Goal: Entertainment & Leisure: Consume media (video, audio)

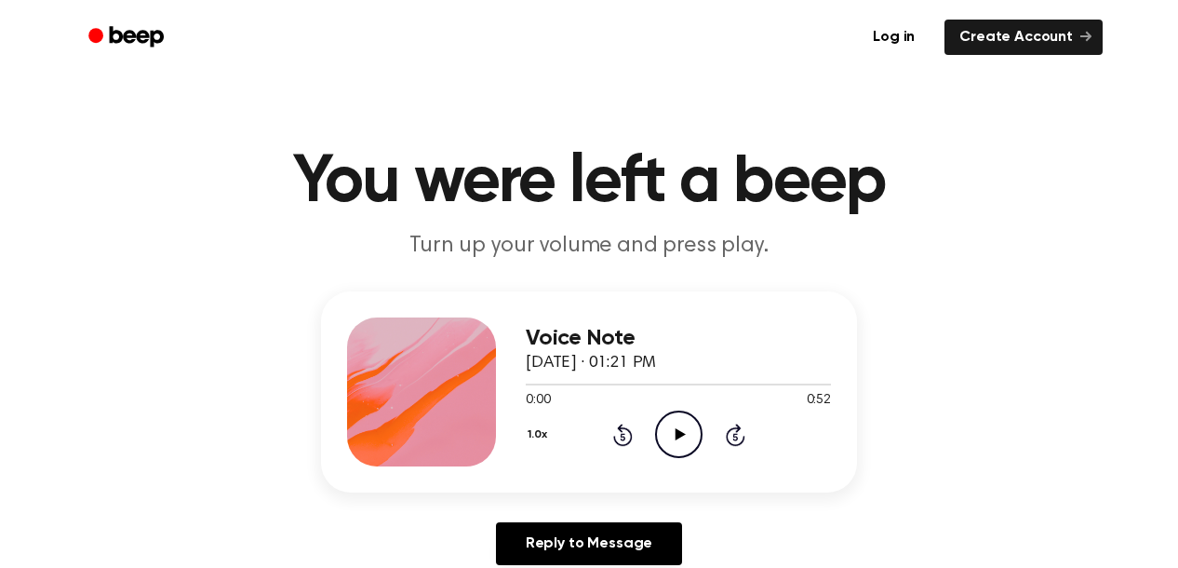
click at [687, 426] on icon "Play Audio" at bounding box center [678, 433] width 47 height 47
click at [681, 431] on icon "Play Audio" at bounding box center [678, 433] width 47 height 47
click at [686, 448] on icon "Play Audio" at bounding box center [678, 433] width 47 height 47
click at [672, 439] on icon "Play Audio" at bounding box center [678, 433] width 47 height 47
click at [677, 449] on icon "Play Audio" at bounding box center [678, 433] width 47 height 47
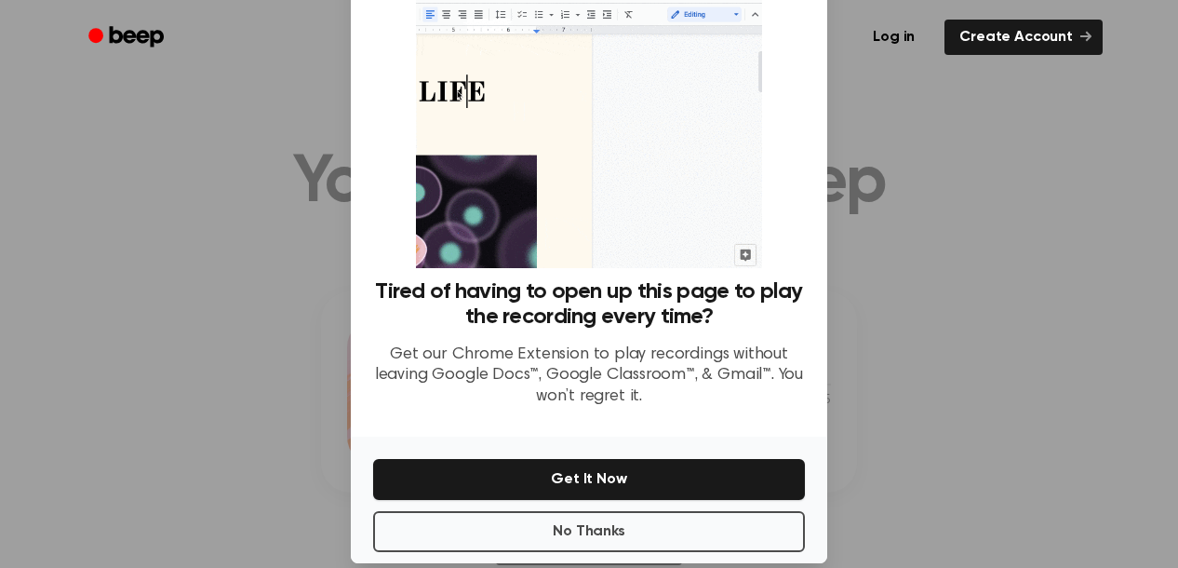
scroll to position [110, 0]
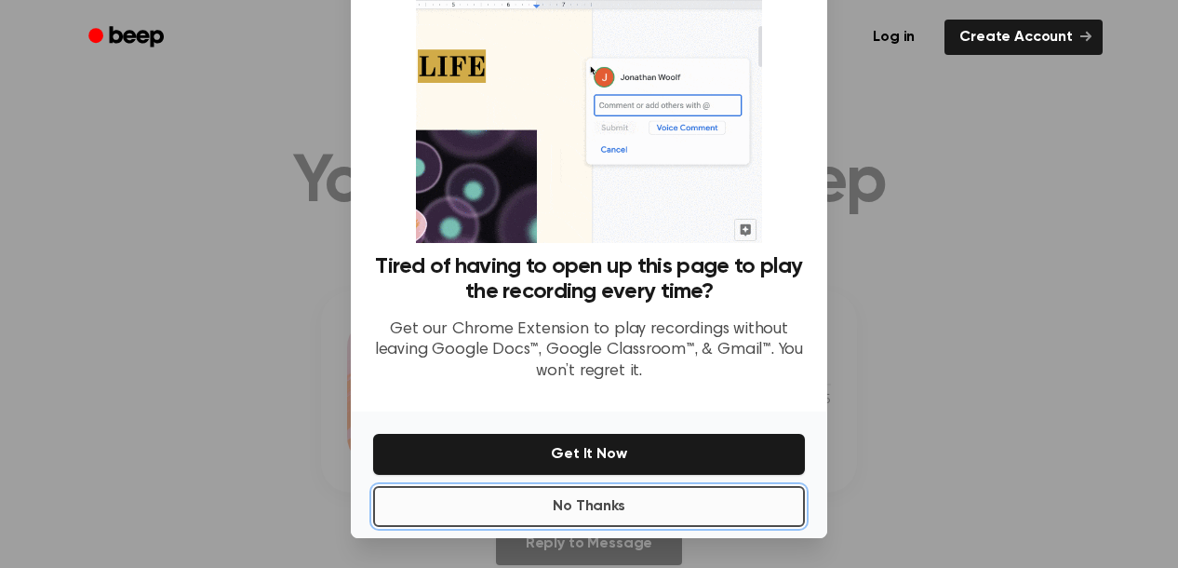
click at [555, 503] on button "No Thanks" at bounding box center [589, 506] width 432 height 41
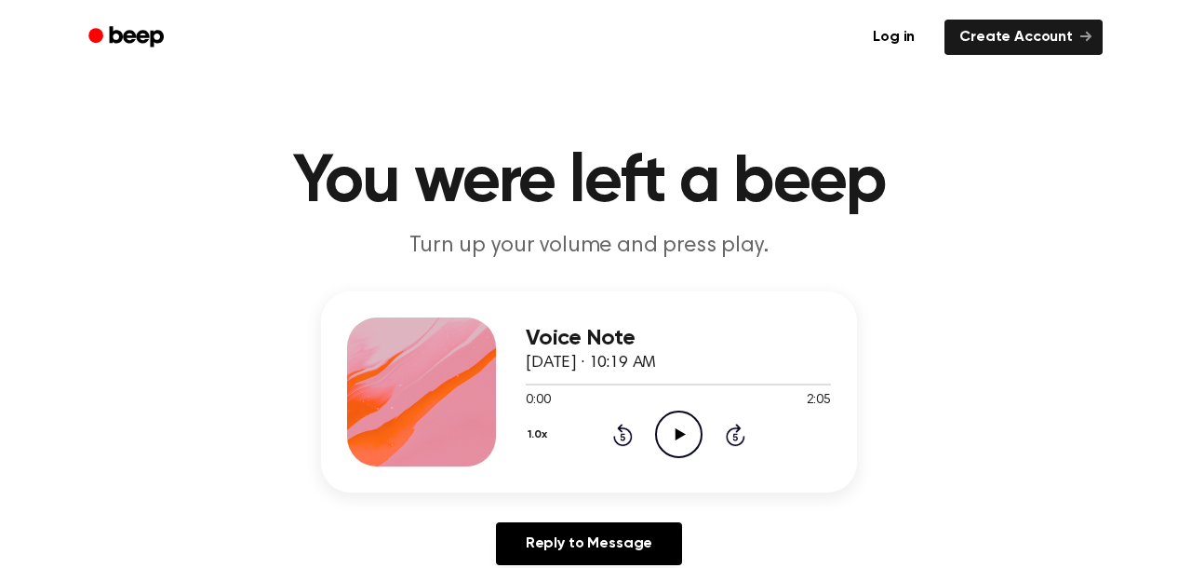
click at [674, 434] on icon "Play Audio" at bounding box center [678, 433] width 47 height 47
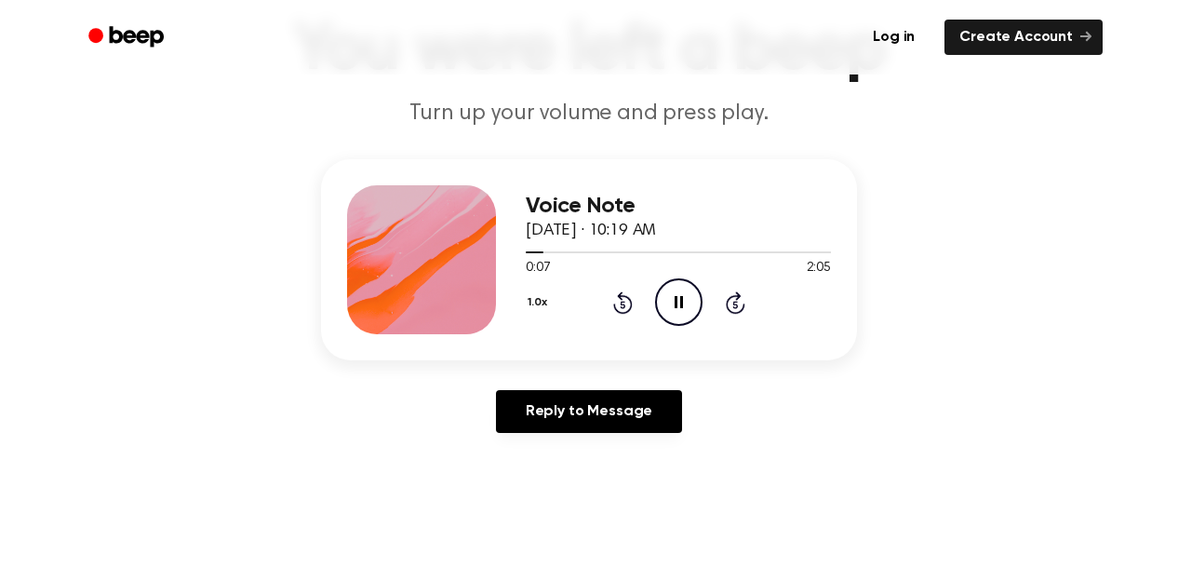
scroll to position [0, 0]
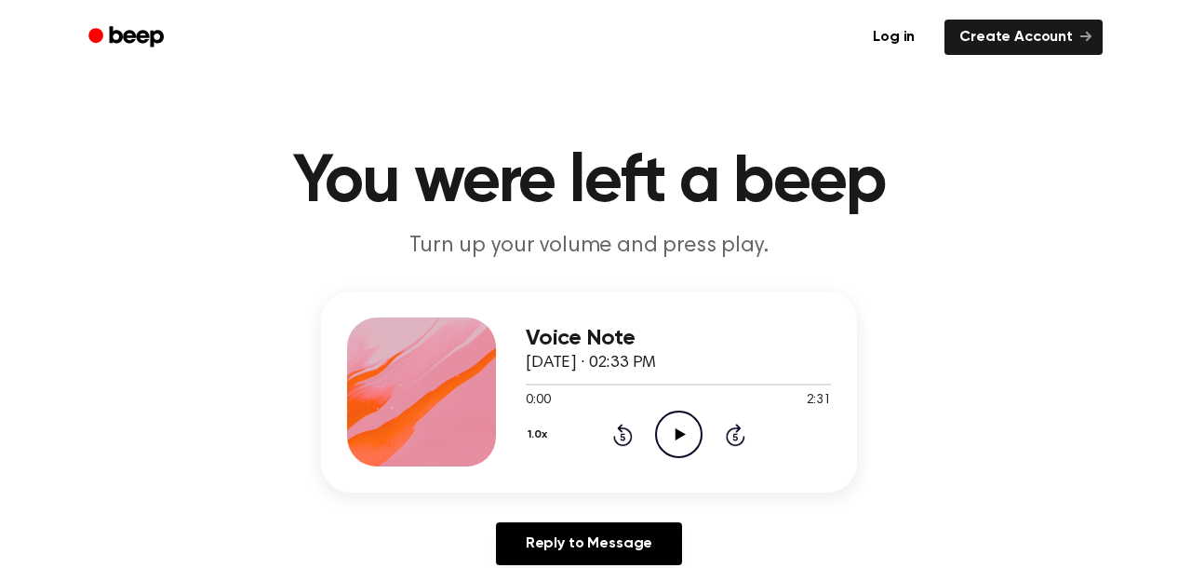
click at [665, 428] on icon "Play Audio" at bounding box center [678, 433] width 47 height 47
click at [684, 434] on icon at bounding box center [680, 434] width 10 height 12
click at [709, 386] on div at bounding box center [678, 383] width 305 height 15
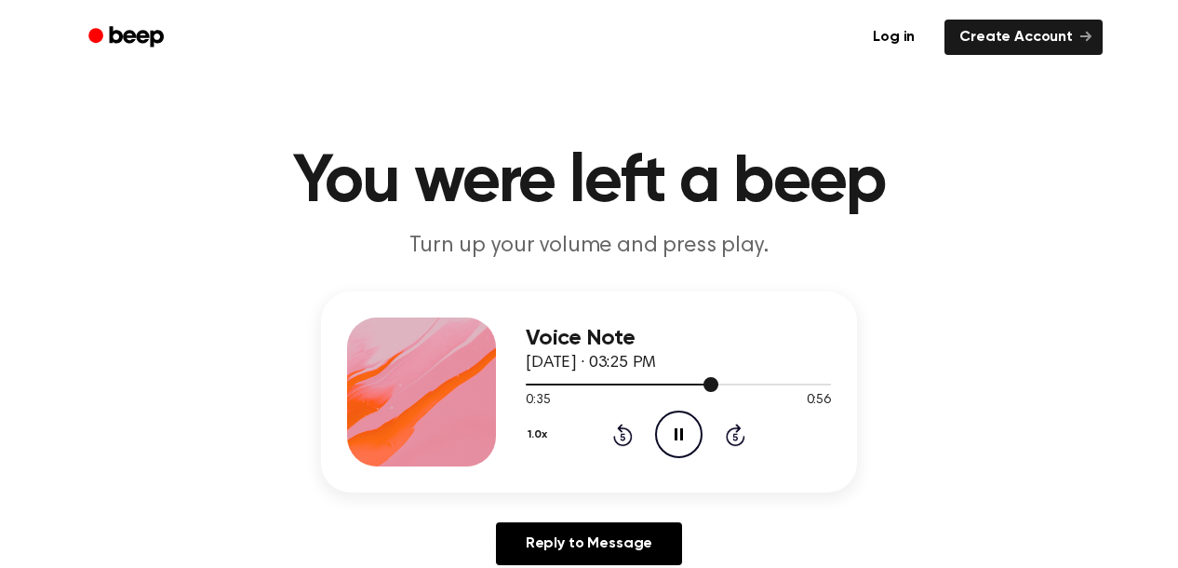
click at [665, 383] on div at bounding box center [622, 384] width 193 height 2
click at [679, 429] on icon "Play Audio" at bounding box center [678, 433] width 47 height 47
click at [688, 451] on icon "Play Audio" at bounding box center [678, 433] width 47 height 47
click at [667, 427] on icon "Play Audio" at bounding box center [678, 433] width 47 height 47
click at [651, 430] on div "1.0x Rewind 5 seconds Play Audio Skip 5 seconds" at bounding box center [678, 433] width 305 height 47
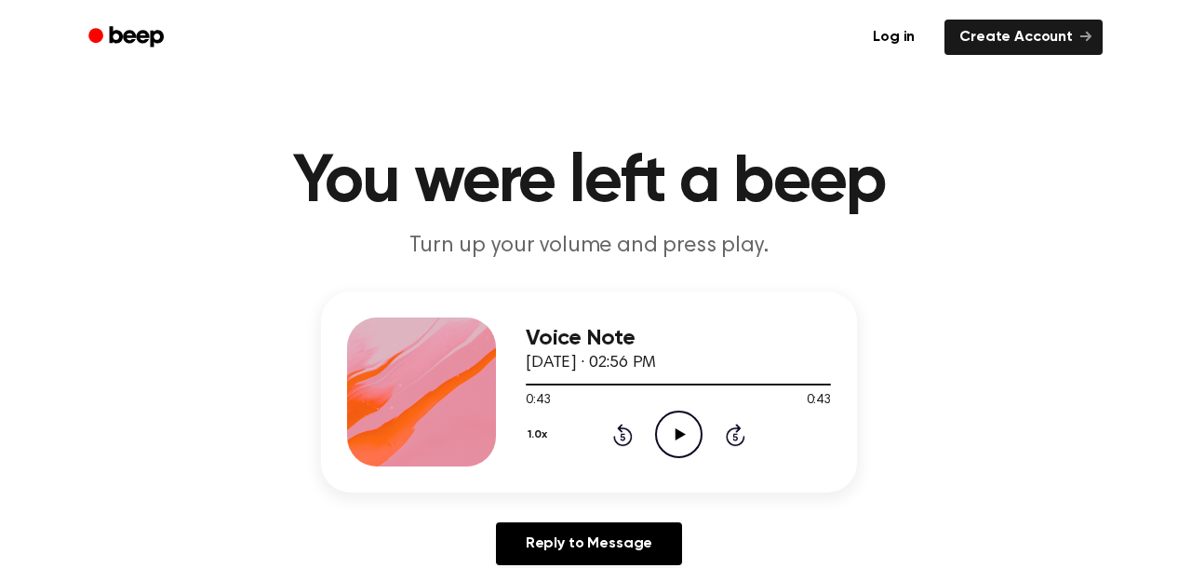
click at [667, 431] on icon "Play Audio" at bounding box center [678, 433] width 47 height 47
click at [680, 427] on icon "Play Audio" at bounding box center [678, 433] width 47 height 47
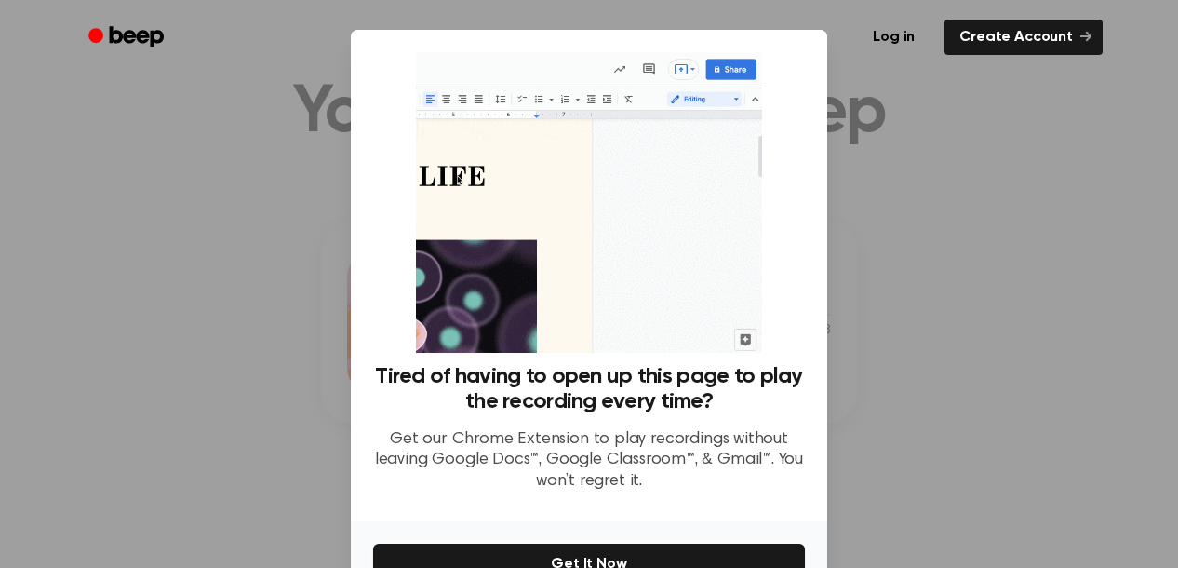
scroll to position [110, 0]
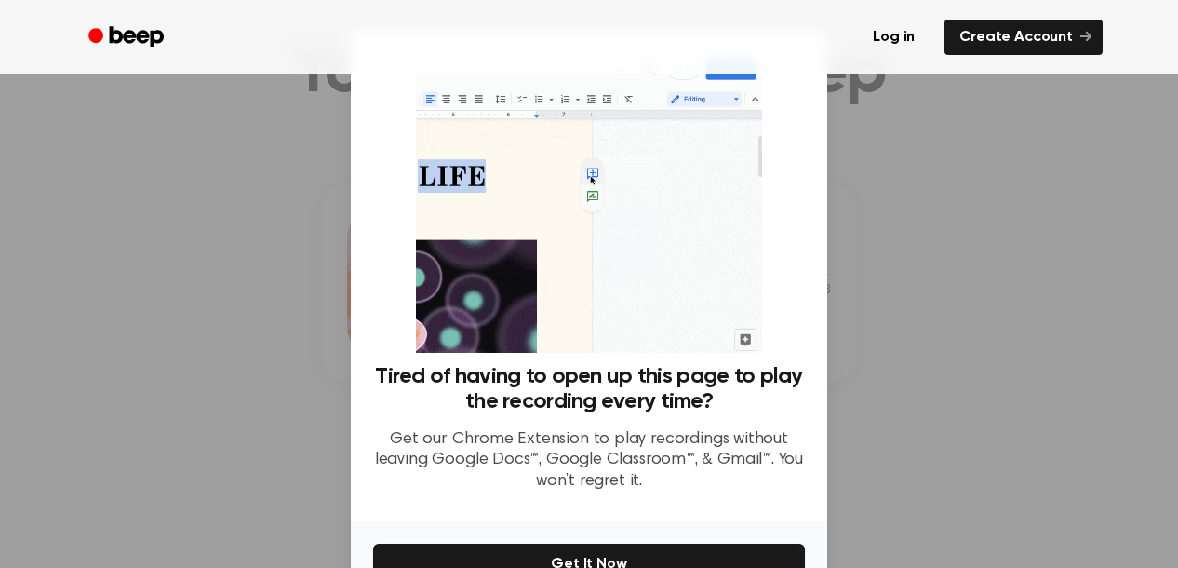
click at [964, 322] on div at bounding box center [589, 284] width 1178 height 568
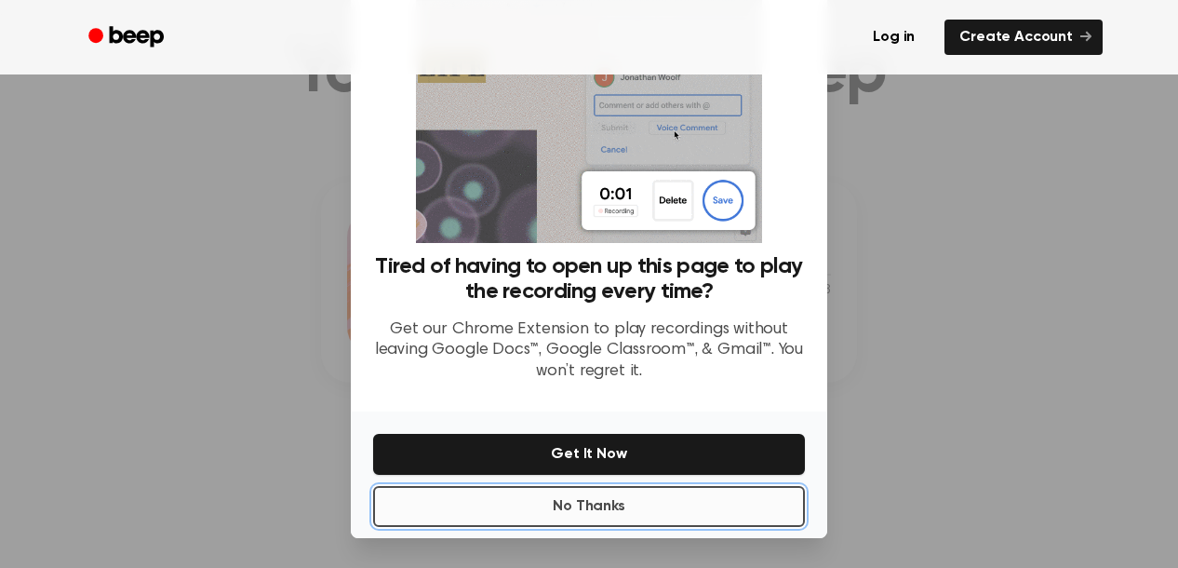
click at [583, 497] on button "No Thanks" at bounding box center [589, 506] width 432 height 41
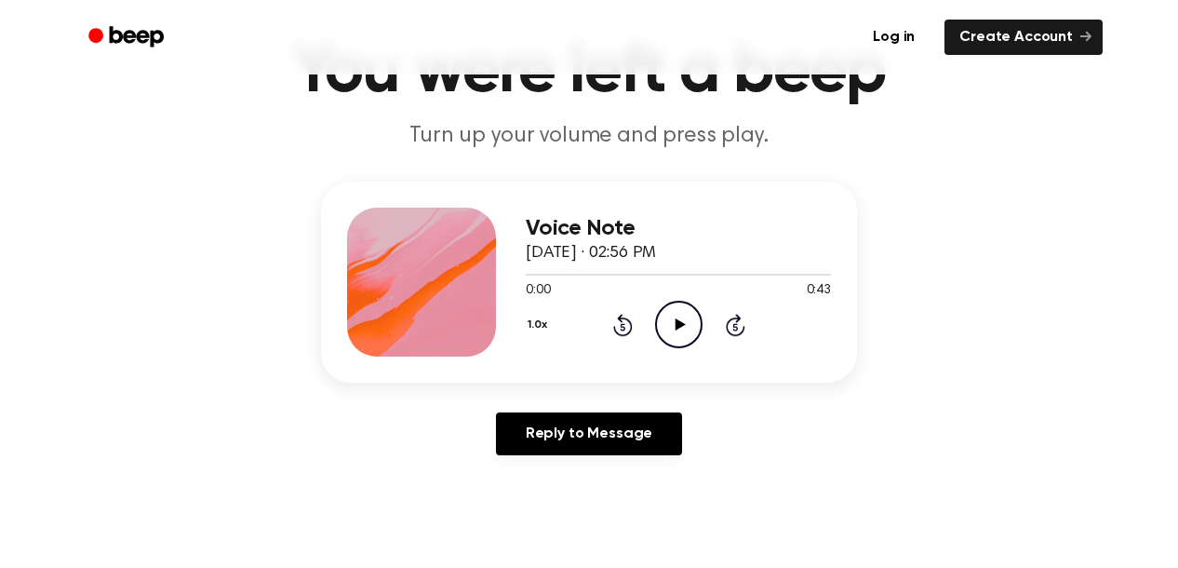
click at [685, 315] on icon "Play Audio" at bounding box center [678, 324] width 47 height 47
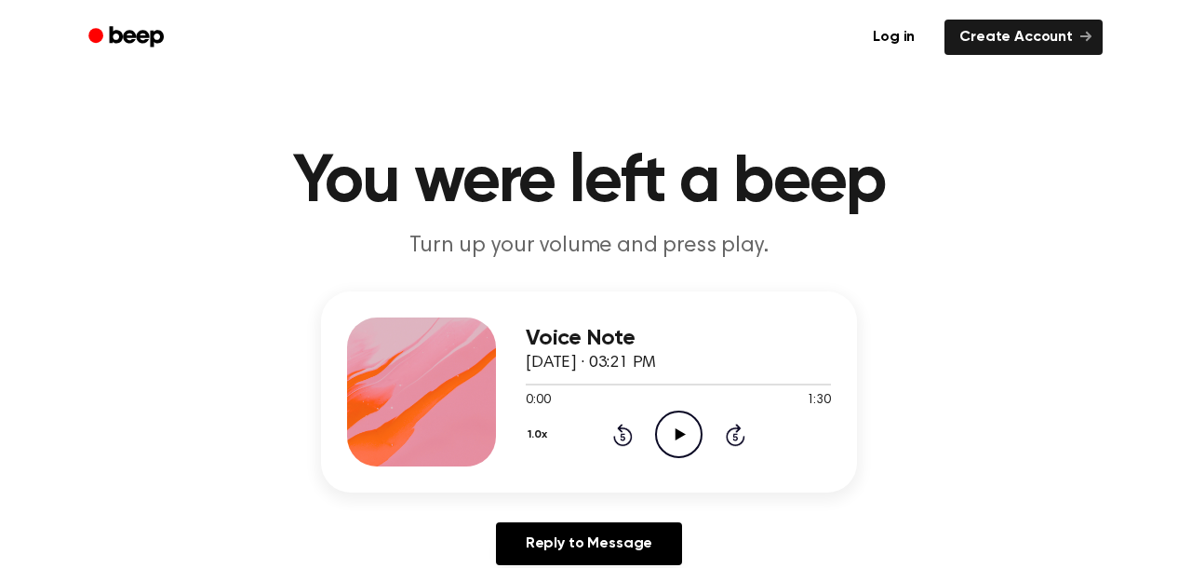
click at [666, 436] on icon "Play Audio" at bounding box center [678, 433] width 47 height 47
click at [677, 431] on icon at bounding box center [680, 434] width 10 height 12
click at [685, 447] on icon "Play Audio" at bounding box center [678, 433] width 47 height 47
click at [591, 379] on div at bounding box center [678, 383] width 305 height 15
click at [549, 377] on div at bounding box center [678, 383] width 305 height 15
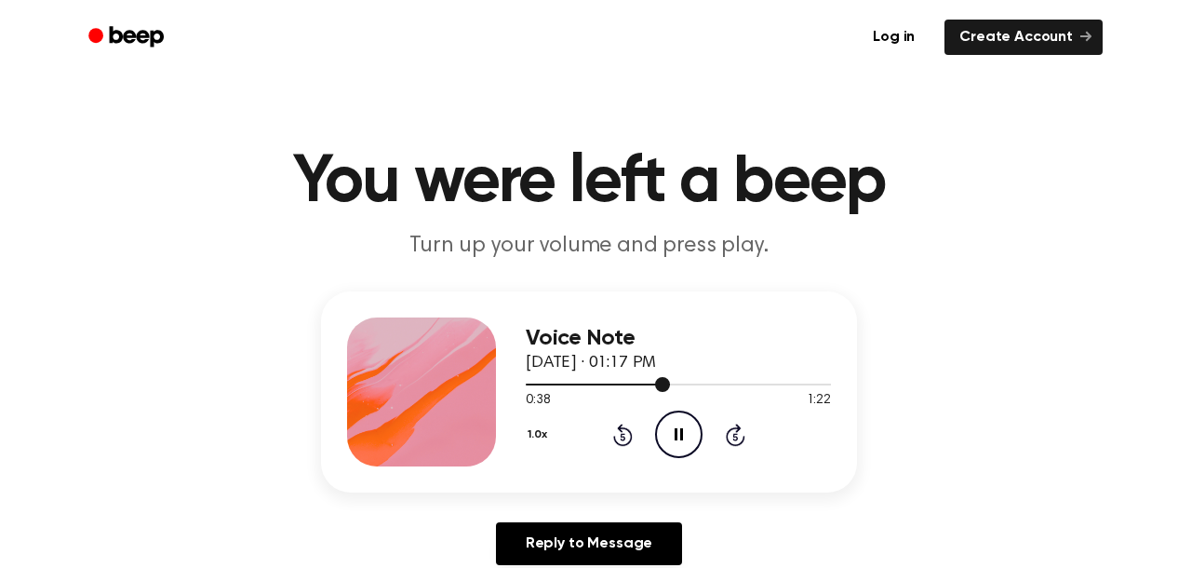
click at [541, 379] on div at bounding box center [678, 383] width 305 height 15
click at [553, 381] on div at bounding box center [678, 383] width 305 height 15
click at [671, 450] on icon "Play Audio" at bounding box center [678, 433] width 47 height 47
click at [648, 385] on div at bounding box center [678, 383] width 305 height 15
click at [615, 383] on div at bounding box center [588, 384] width 124 height 2
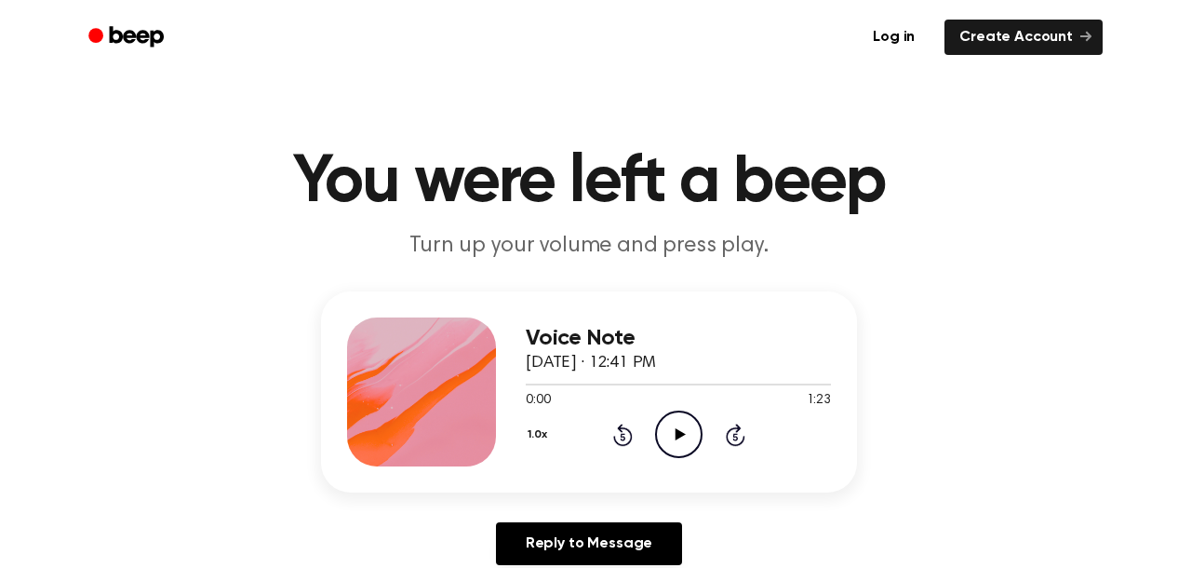
click at [681, 432] on icon "Play Audio" at bounding box center [678, 433] width 47 height 47
